Goal: Task Accomplishment & Management: Manage account settings

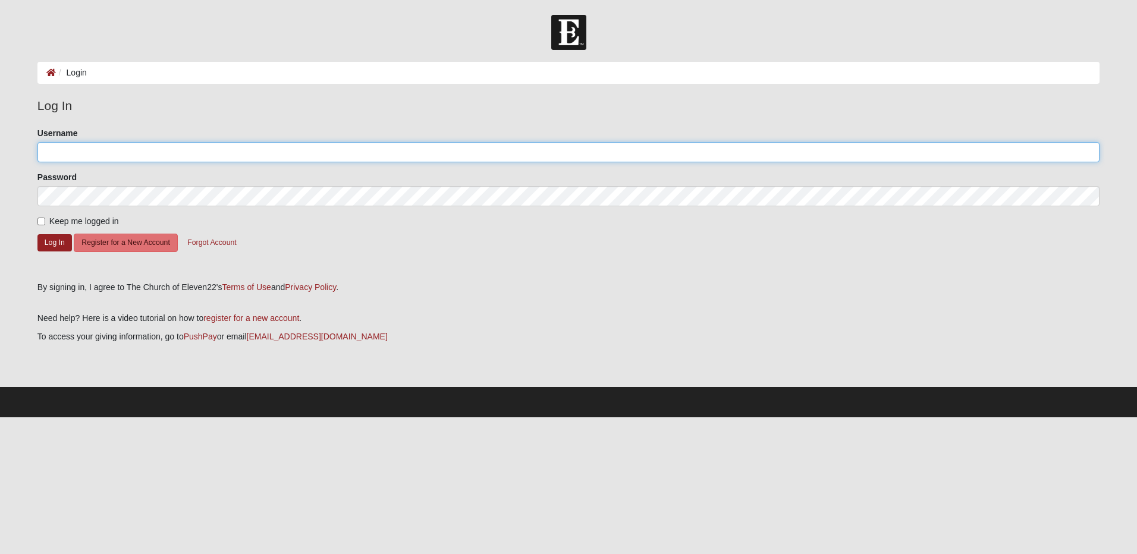
click at [174, 149] on input "Username" at bounding box center [568, 152] width 1062 height 20
type input "bobdyr@gmail.com"
click at [54, 243] on button "Log In" at bounding box center [54, 242] width 34 height 17
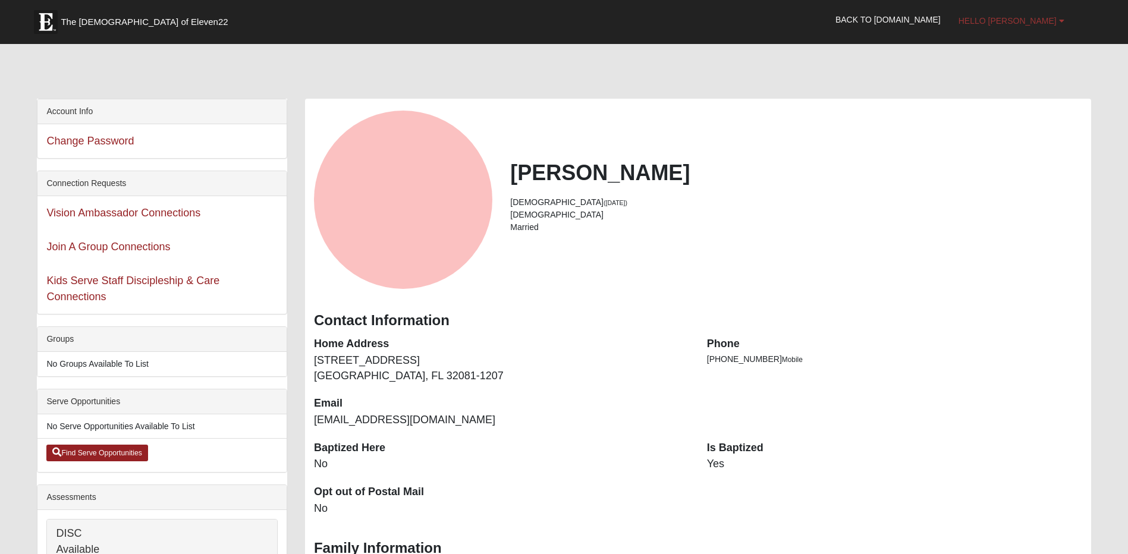
click at [1064, 21] on link "Hello Bob" at bounding box center [1011, 21] width 124 height 30
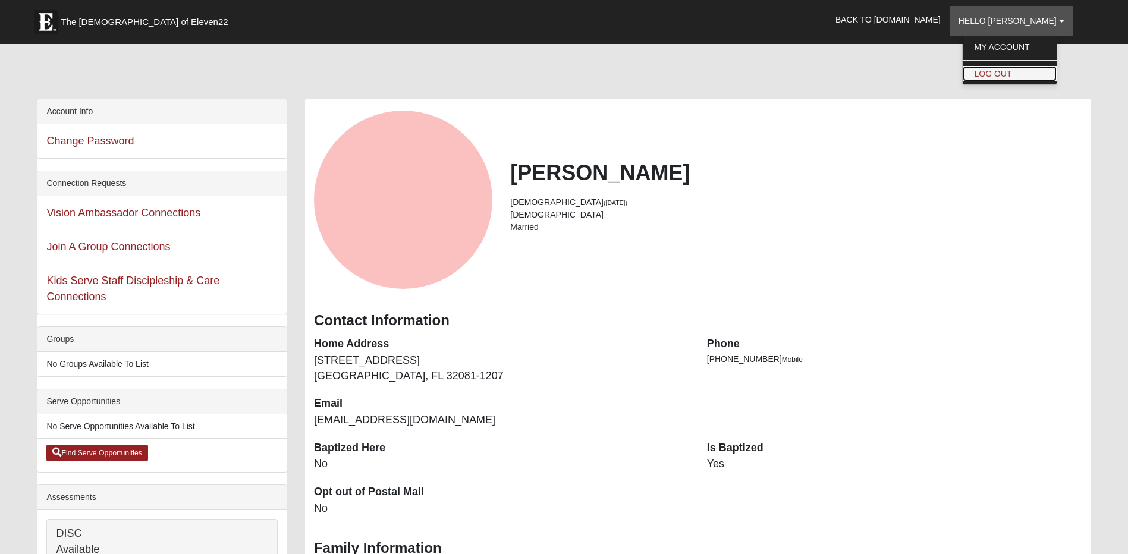
click at [1042, 67] on link "Log Out" at bounding box center [1010, 73] width 94 height 15
